Goal: Information Seeking & Learning: Learn about a topic

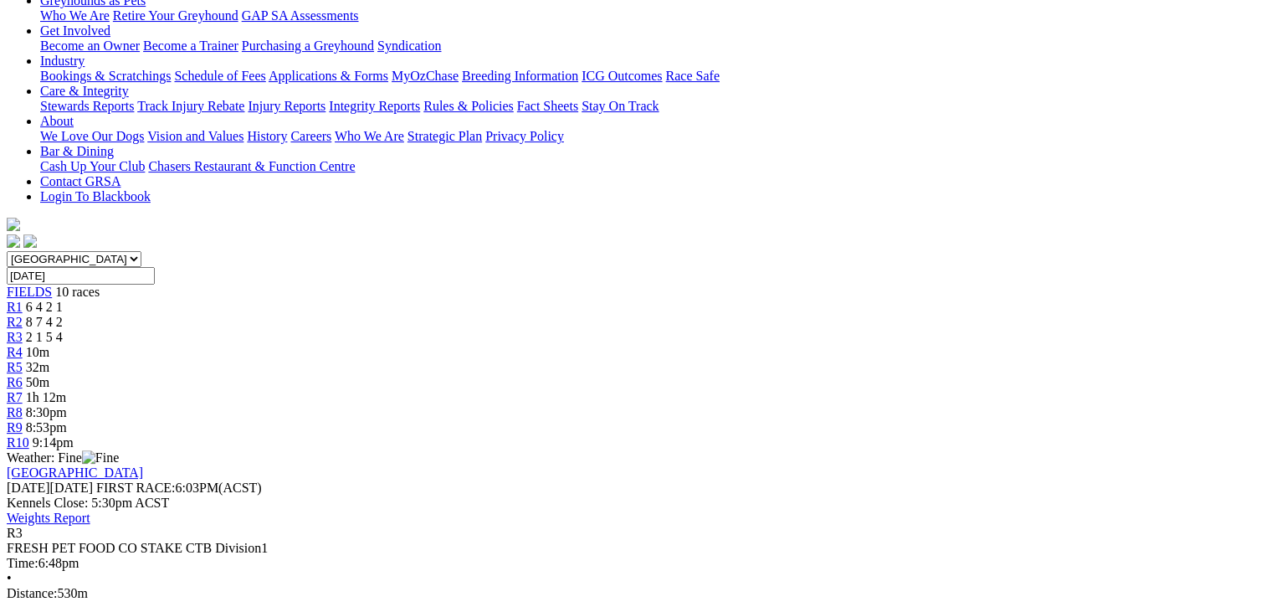
scroll to position [418, 0]
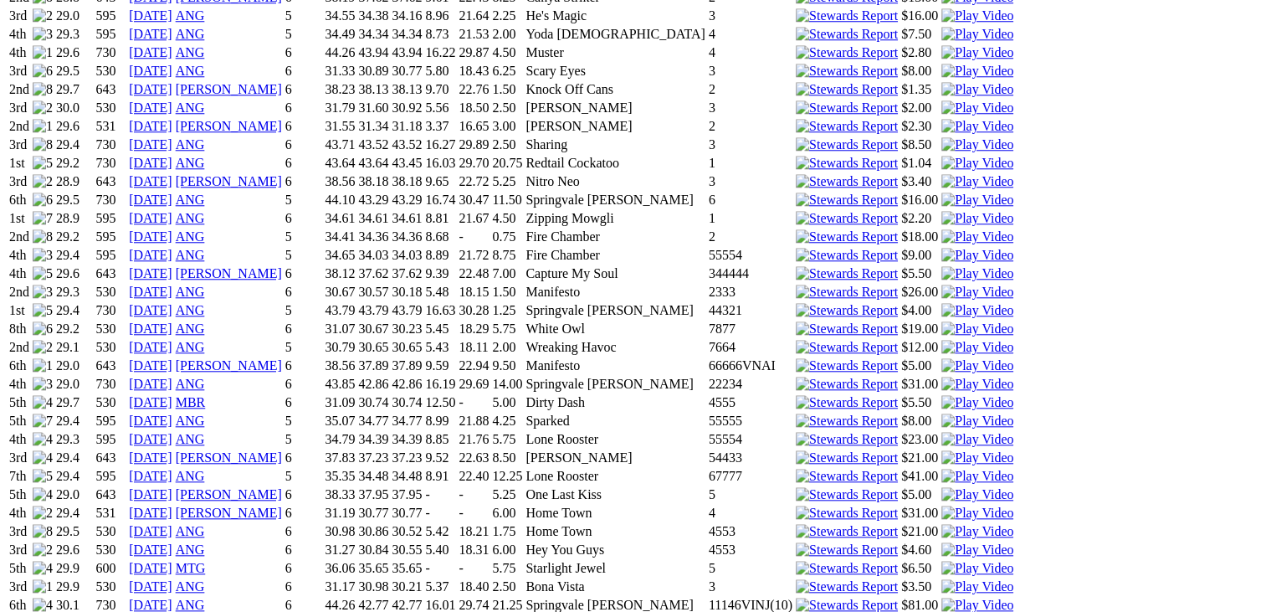
scroll to position [1583, 0]
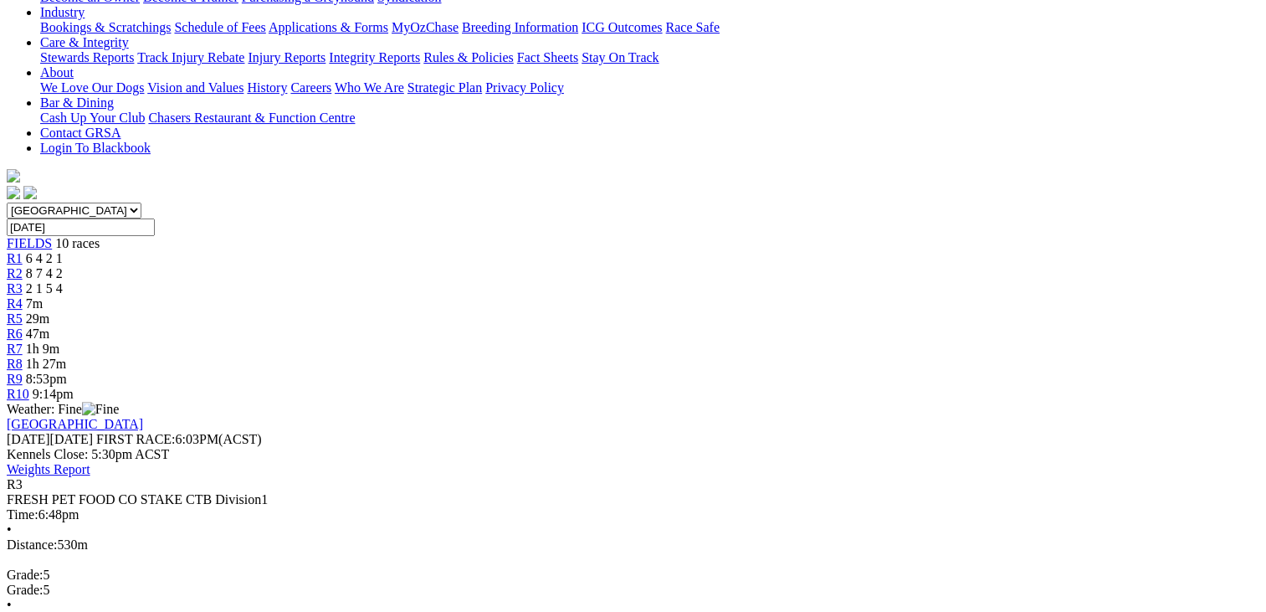
scroll to position [423, 0]
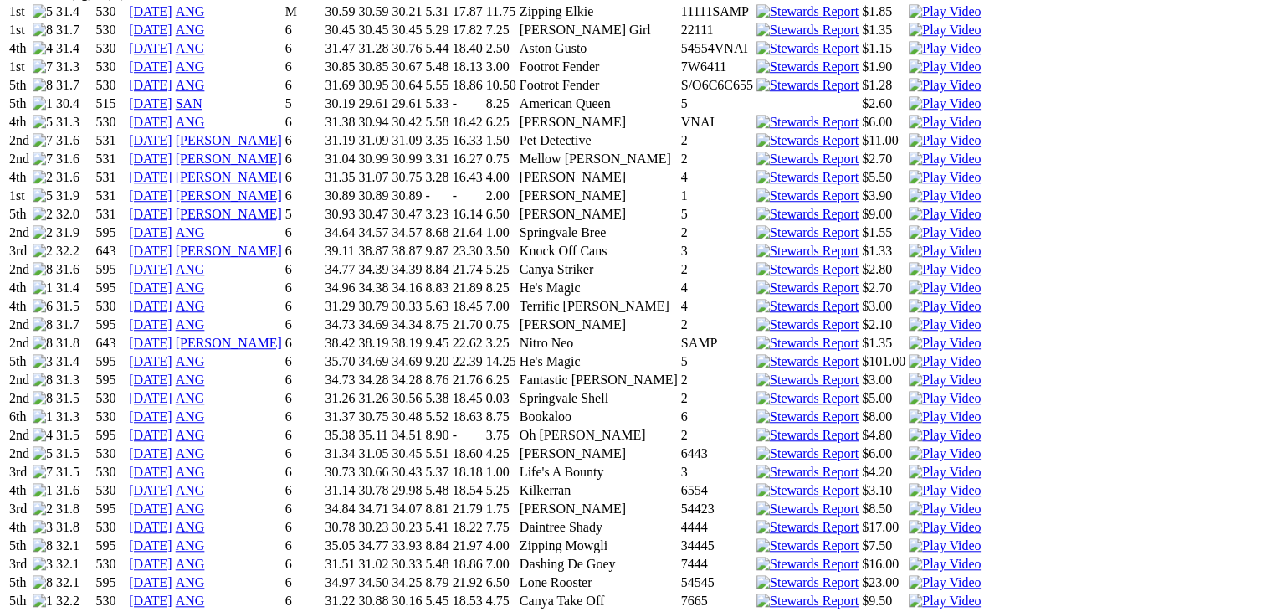
scroll to position [1329, 0]
